Goal: Task Accomplishment & Management: Manage account settings

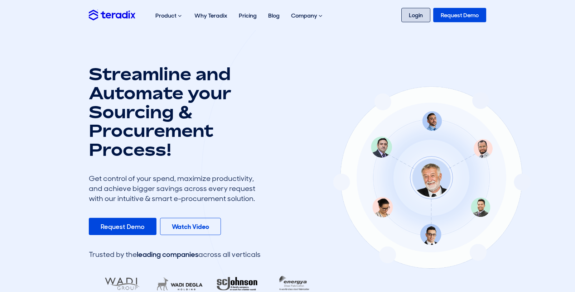
click at [410, 14] on link "Login" at bounding box center [415, 15] width 29 height 14
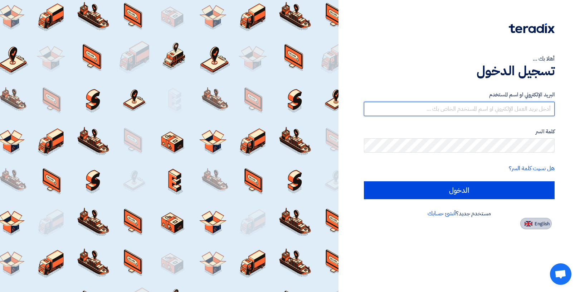
type input "intergearautomation@icloud.com"
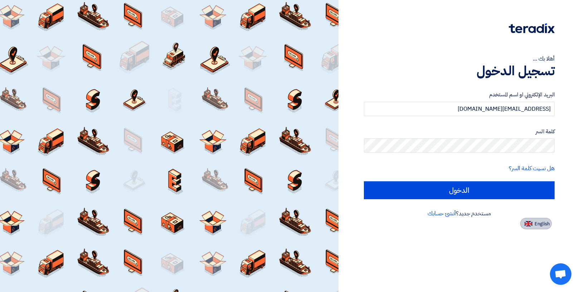
click at [538, 225] on span "English" at bounding box center [542, 223] width 15 height 5
type input "Sign in"
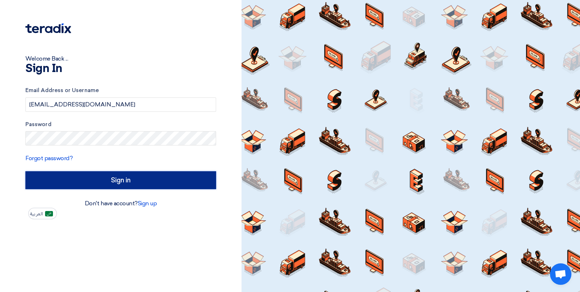
click at [134, 182] on input "Sign in" at bounding box center [120, 180] width 191 height 18
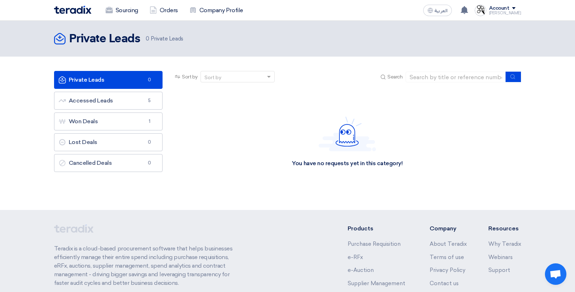
click at [517, 14] on div "Mohamed" at bounding box center [505, 13] width 32 height 4
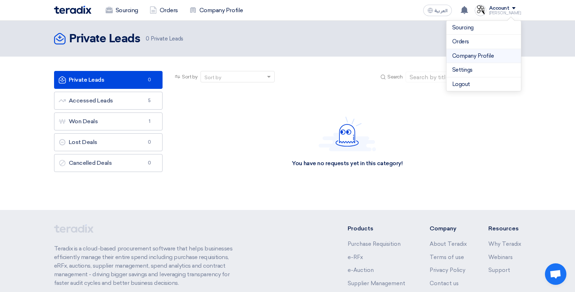
click at [489, 60] on li "Company Profile" at bounding box center [484, 56] width 74 height 14
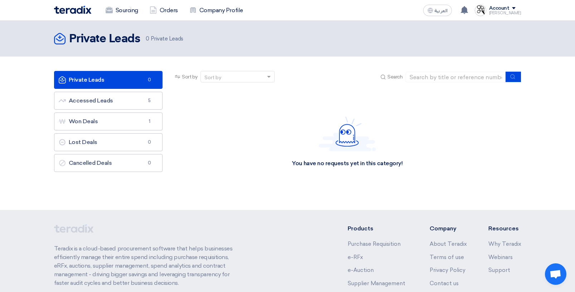
click at [515, 9] on div "Account" at bounding box center [505, 8] width 32 height 6
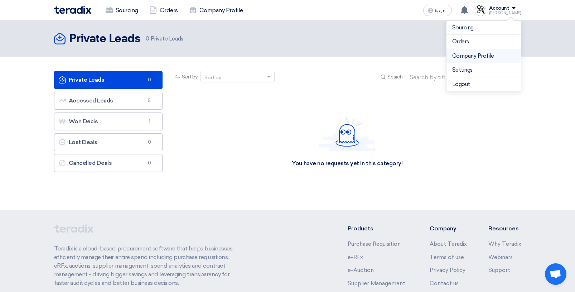
click at [467, 54] on link "Company Profile" at bounding box center [483, 56] width 63 height 8
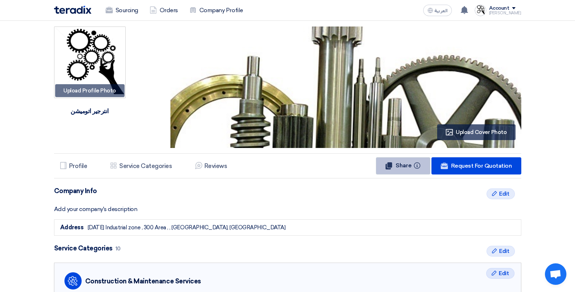
click at [408, 167] on span "Share" at bounding box center [404, 165] width 16 height 7
click at [152, 168] on h5 "Service Categories" at bounding box center [145, 165] width 53 height 7
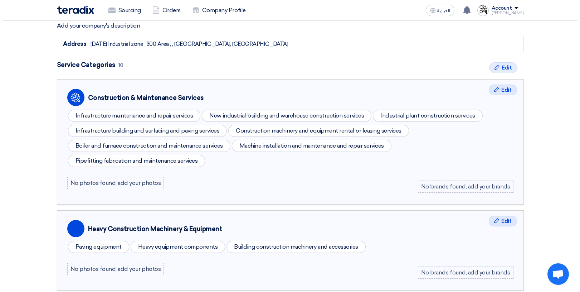
scroll to position [219, 0]
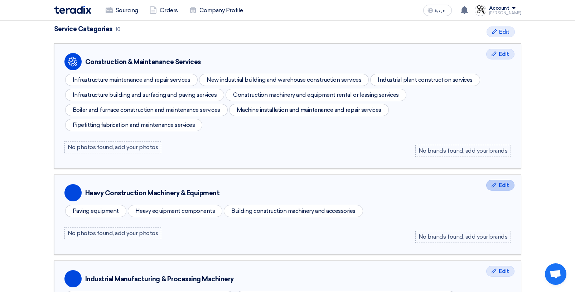
click at [503, 182] on span "Edit" at bounding box center [504, 185] width 10 height 9
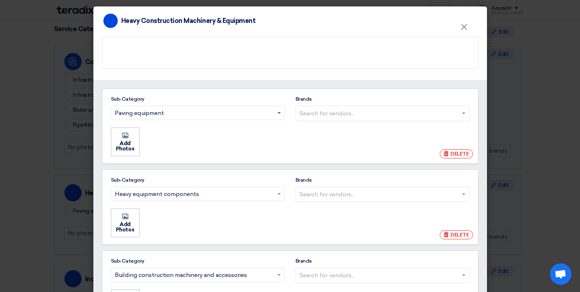
click at [277, 114] on span at bounding box center [280, 112] width 9 height 9
click at [274, 114] on input "Sub-Category Search for sub-category... × Paving equipment ×" at bounding box center [194, 113] width 159 height 12
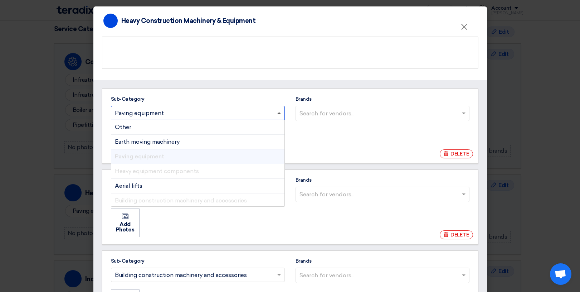
click at [277, 114] on span at bounding box center [280, 112] width 9 height 9
click at [274, 114] on input "Sub-Category Search for sub-category... × Paving equipment × Other Earth moving…" at bounding box center [194, 113] width 159 height 12
click at [271, 96] on div "Sub-Category" at bounding box center [198, 99] width 174 height 8
click at [271, 107] on input "Sub-Category Search for sub-category... × Paving equipment × Other Earth moving…" at bounding box center [194, 113] width 159 height 12
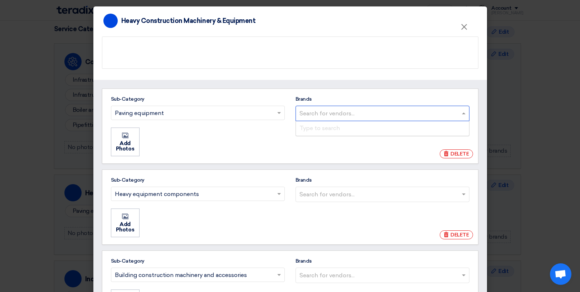
click at [397, 115] on input "Brands Search for vendors... Type to search" at bounding box center [384, 113] width 168 height 12
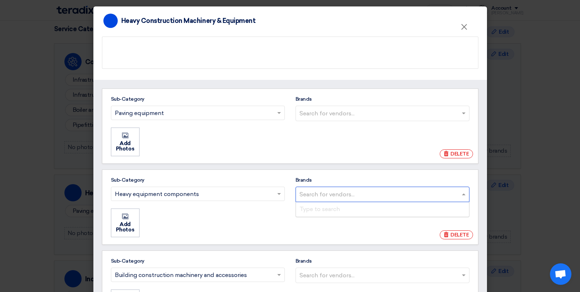
click at [459, 196] on input "Brands Search for vendors... Type to search" at bounding box center [384, 194] width 168 height 12
click at [340, 238] on div "Sub-Category Search for sub-category... × Heavy equipment components × Brands S…" at bounding box center [290, 206] width 377 height 75
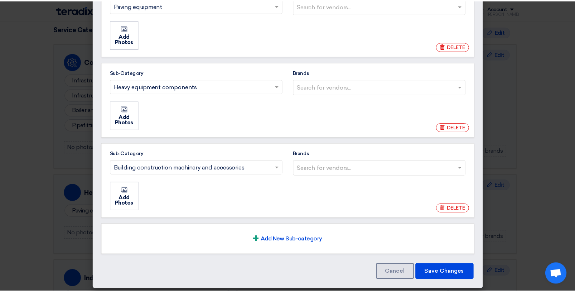
scroll to position [111, 0]
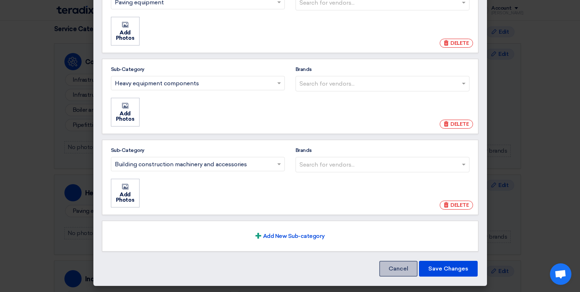
click at [395, 270] on button "Cancel" at bounding box center [399, 269] width 38 height 16
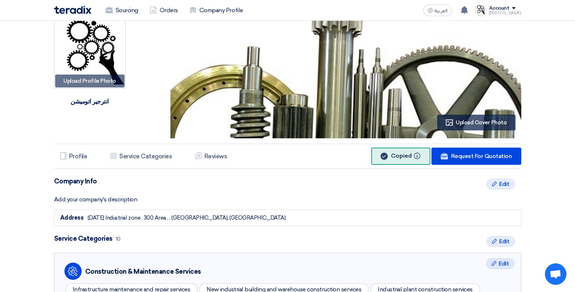
scroll to position [0, 0]
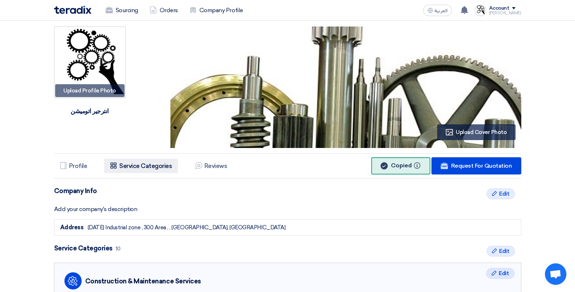
click at [159, 166] on h5 "Service Categories" at bounding box center [145, 165] width 53 height 7
click at [127, 9] on link "Sourcing" at bounding box center [122, 11] width 44 height 16
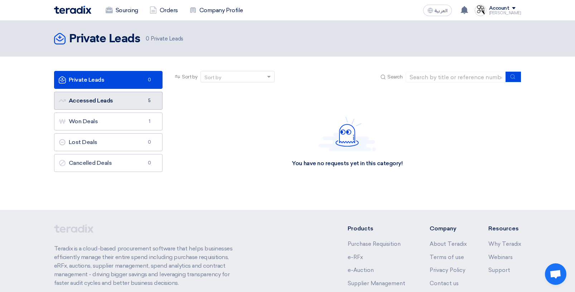
click at [132, 103] on link "Accessed Leads Accessed Leads 5" at bounding box center [108, 101] width 109 height 18
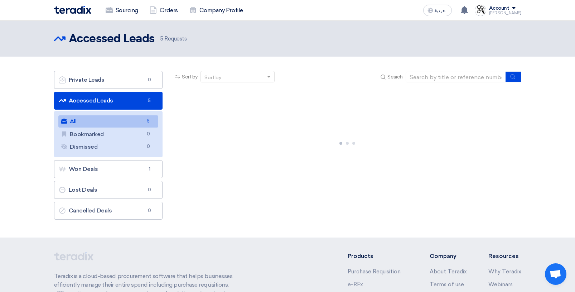
click at [112, 125] on link "All All 5" at bounding box center [108, 121] width 100 height 12
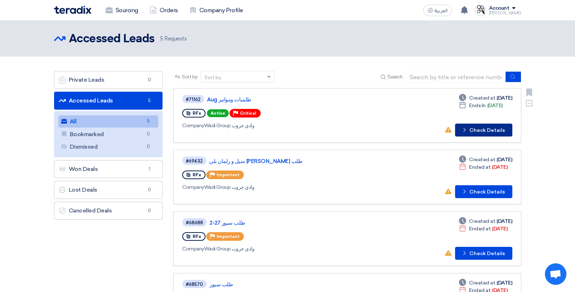
click at [466, 130] on icon "Check details" at bounding box center [464, 129] width 7 height 7
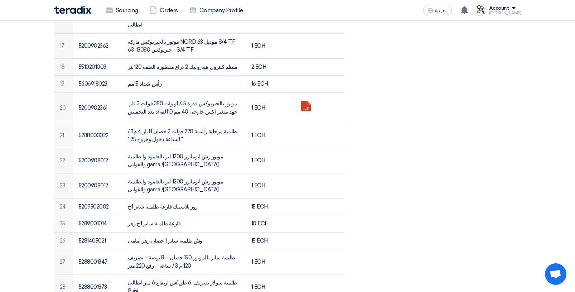
scroll to position [573, 0]
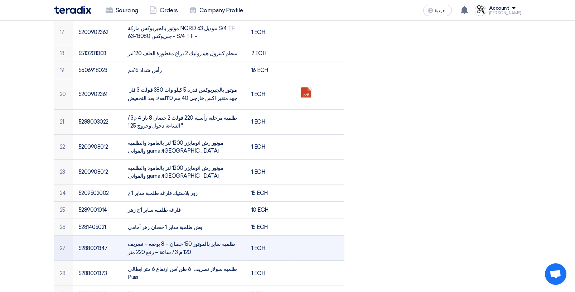
click at [238, 236] on td "طلمبة ساير بالموتور 150 حصان – 8 بوصة – تصريف 120 م 3 / ساعة – رفع 220 متر" at bounding box center [184, 248] width 124 height 25
drag, startPoint x: 235, startPoint y: 202, endPoint x: 125, endPoint y: 203, distance: 109.9
click at [125, 236] on td "طلمبة ساير بالموتور 150 حصان – 8 بوصة – تصريف 120 م 3 / ساعة – رفع 220 متر" at bounding box center [184, 248] width 124 height 25
copy td "طلمبة ساير بالموتور 150 حصان – 8 بوصة – تصريف 120 م 3 /"
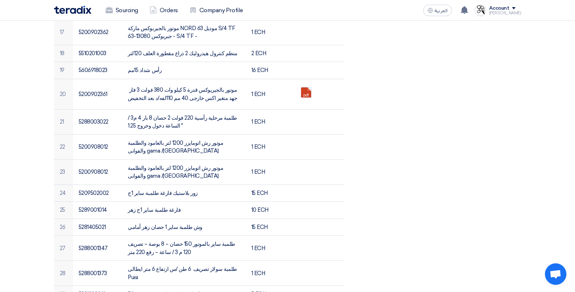
click at [29, 194] on section "طلمبات ومواتير Aug Buyer Information Mohamed Mohei Senior Procurement Specialis…" at bounding box center [287, 118] width 575 height 1195
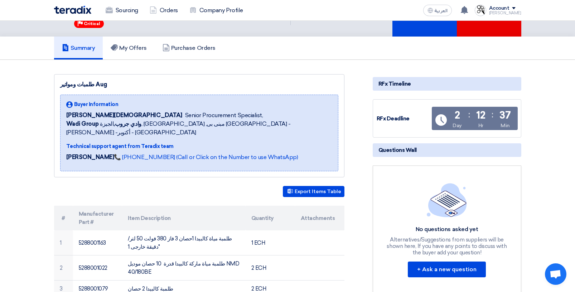
scroll to position [0, 0]
